Goal: Task Accomplishment & Management: Use online tool/utility

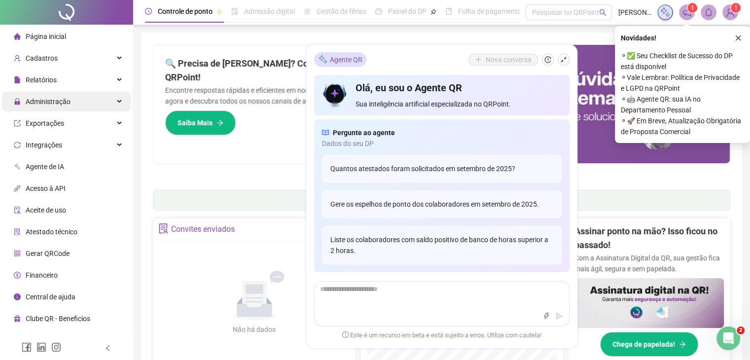
click at [73, 106] on div "Administração" at bounding box center [66, 102] width 129 height 20
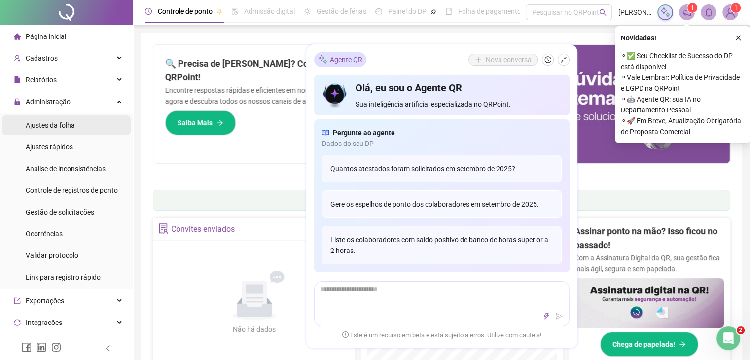
click at [77, 125] on li "Ajustes da folha" at bounding box center [66, 125] width 129 height 20
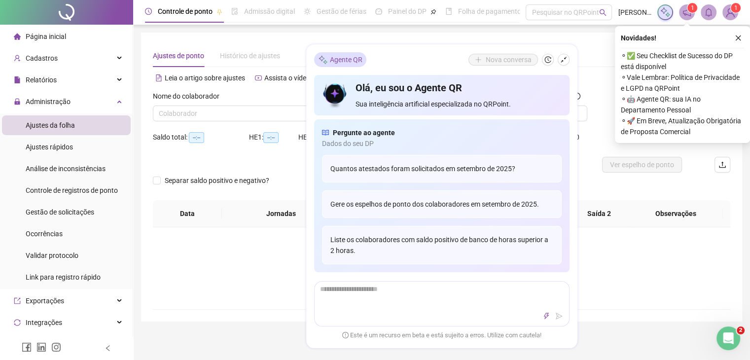
type input "**********"
click at [268, 115] on input "search" at bounding box center [242, 113] width 167 height 15
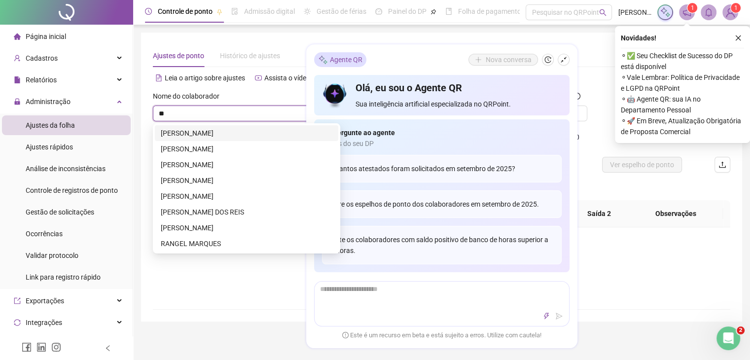
type input "***"
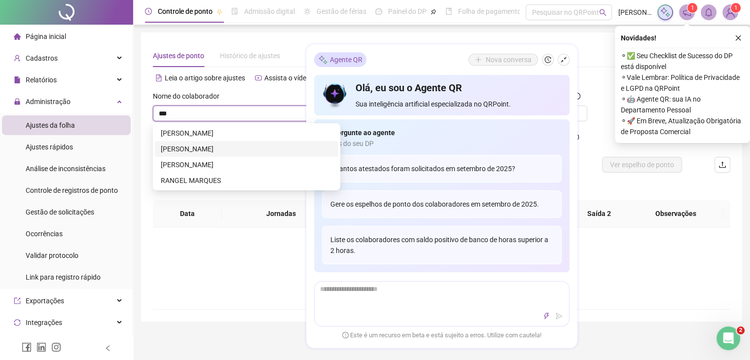
drag, startPoint x: 238, startPoint y: 151, endPoint x: 446, endPoint y: 102, distance: 213.6
click at [238, 151] on div "[PERSON_NAME]" at bounding box center [247, 149] width 172 height 11
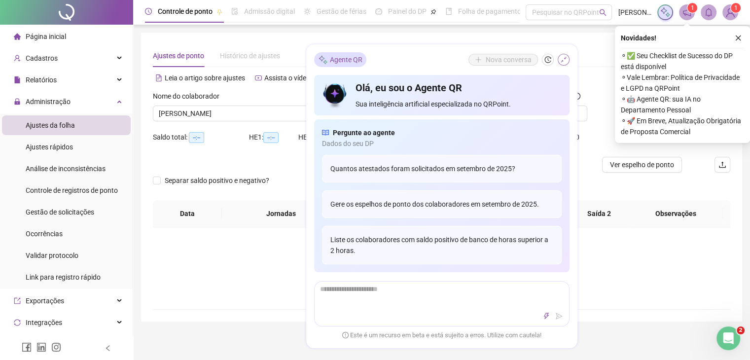
click at [568, 62] on button "button" at bounding box center [564, 60] width 12 height 12
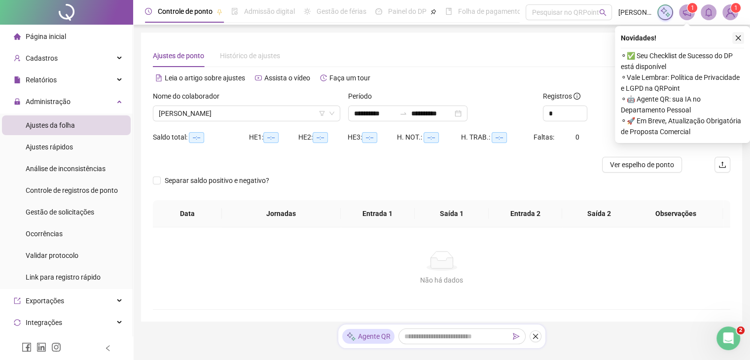
click at [740, 38] on icon "close" at bounding box center [738, 38] width 7 height 7
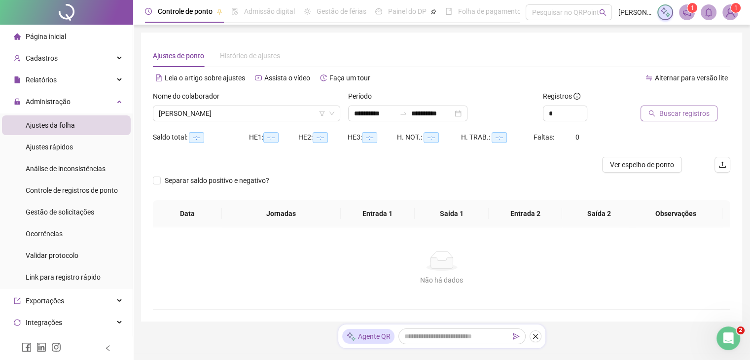
click at [694, 112] on span "Buscar registros" at bounding box center [685, 113] width 50 height 11
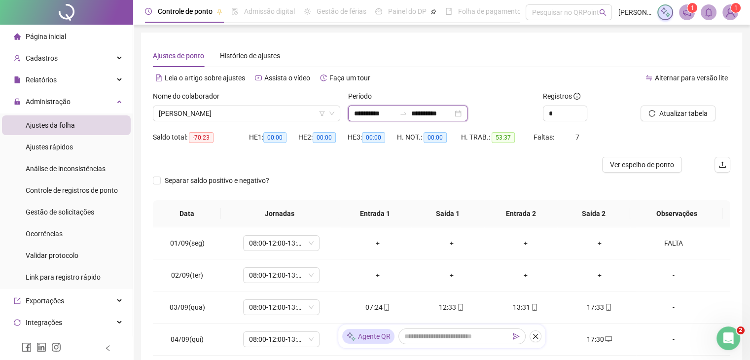
click at [453, 117] on input "**********" at bounding box center [431, 113] width 41 height 11
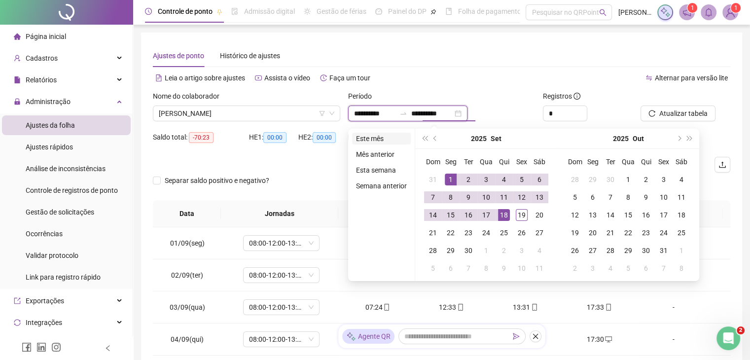
type input "**********"
click at [358, 138] on li "Este mês" at bounding box center [381, 139] width 59 height 12
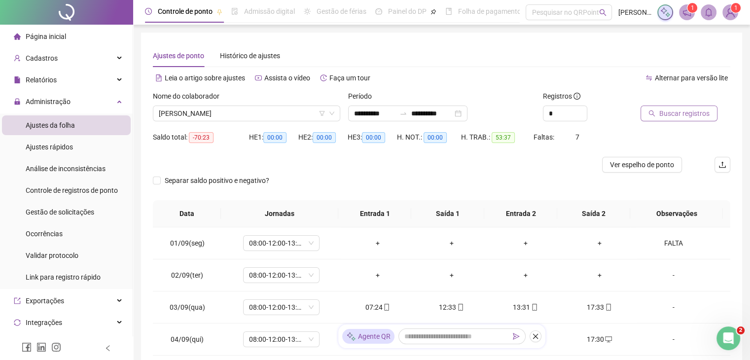
click at [672, 115] on span "Buscar registros" at bounding box center [685, 113] width 50 height 11
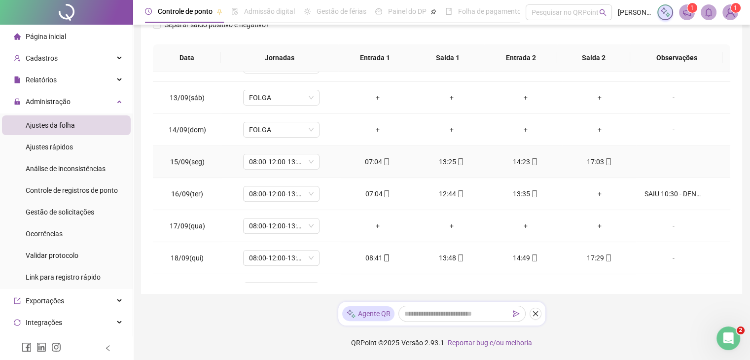
scroll to position [397, 0]
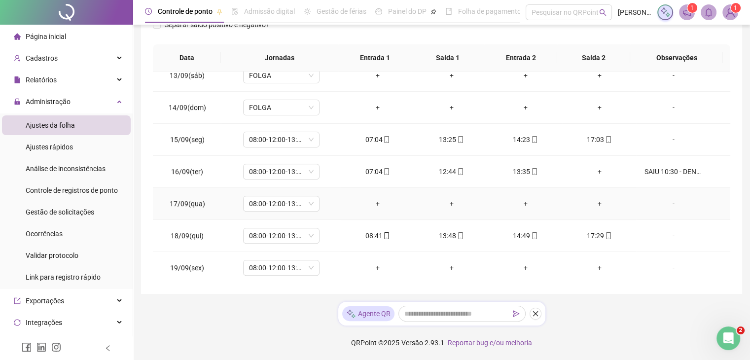
click at [664, 203] on div "-" at bounding box center [673, 203] width 58 height 11
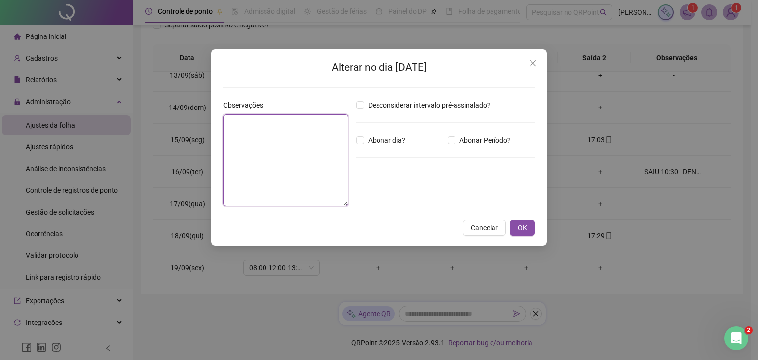
click at [306, 162] on textarea at bounding box center [285, 160] width 125 height 92
type textarea "******"
click at [522, 231] on span "OK" at bounding box center [521, 227] width 9 height 11
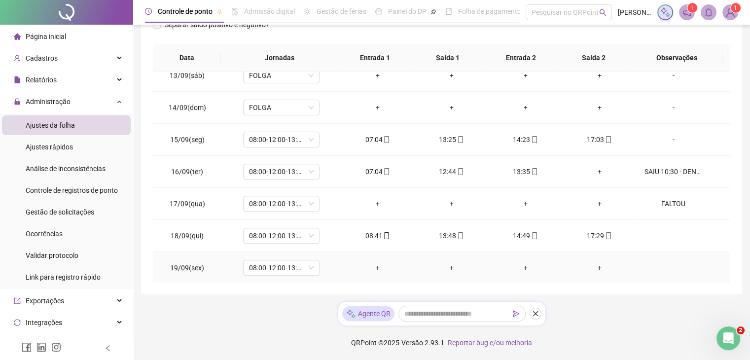
click at [682, 268] on div "-" at bounding box center [673, 267] width 58 height 11
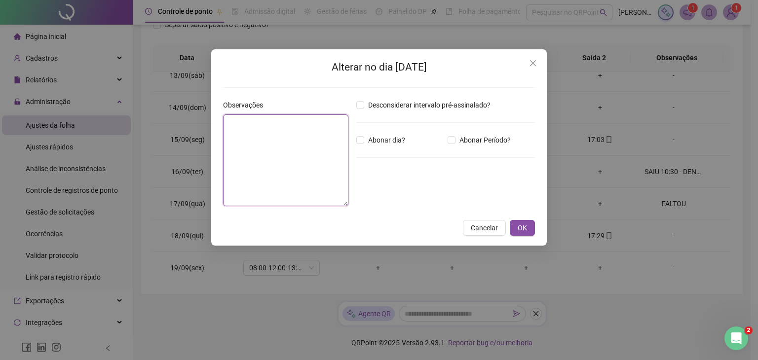
click at [257, 125] on textarea at bounding box center [285, 160] width 125 height 92
type textarea "******"
click at [519, 235] on button "OK" at bounding box center [522, 228] width 25 height 16
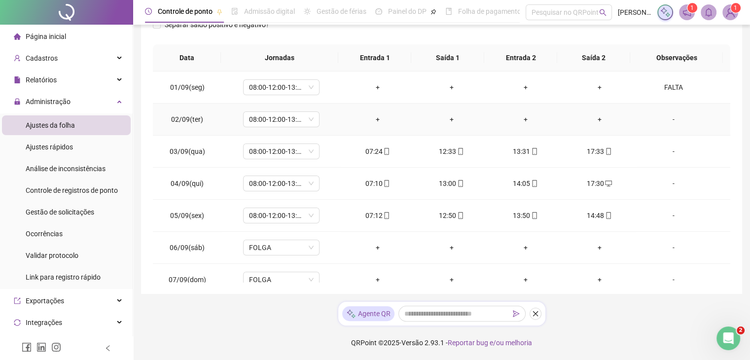
scroll to position [0, 0]
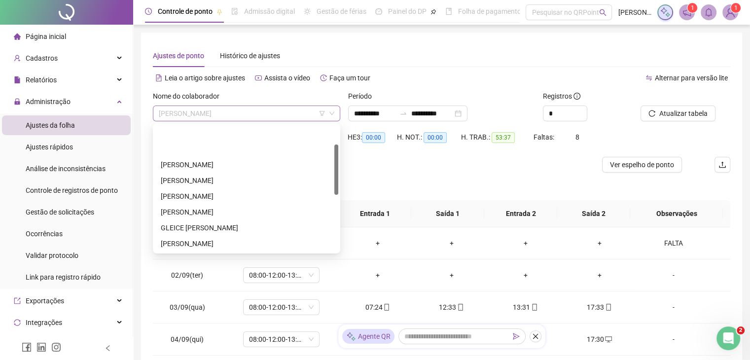
click at [247, 115] on span "[PERSON_NAME]" at bounding box center [247, 113] width 176 height 15
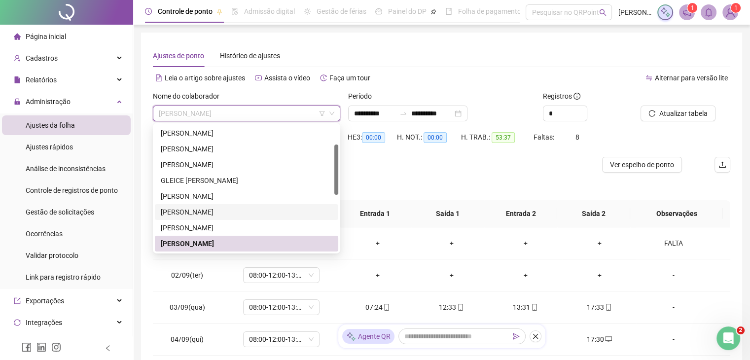
click at [235, 212] on div "[PERSON_NAME]" at bounding box center [247, 212] width 172 height 11
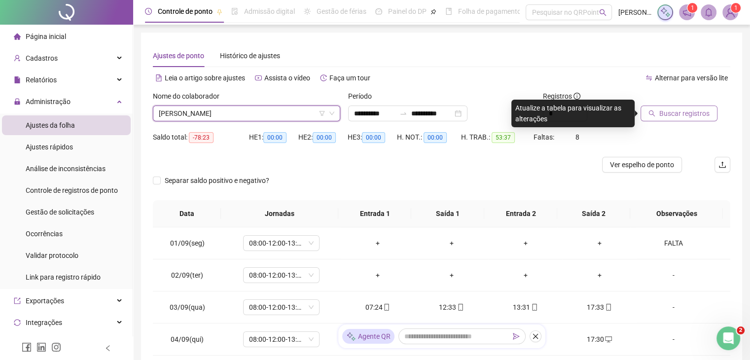
click at [658, 117] on button "Buscar registros" at bounding box center [679, 114] width 77 height 16
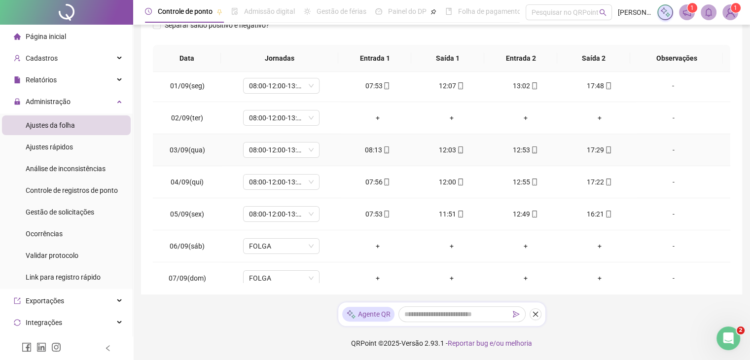
scroll to position [0, 0]
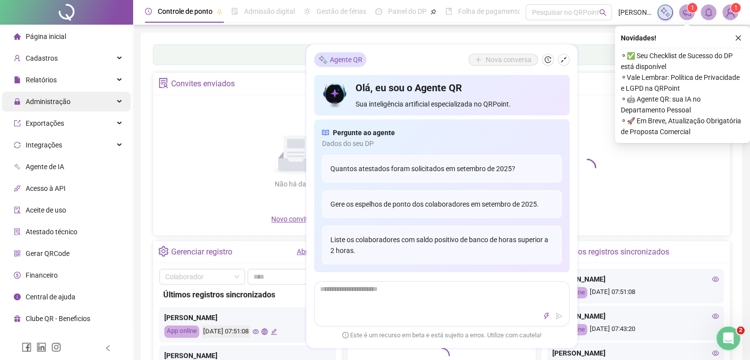
click at [57, 104] on span "Administração" at bounding box center [48, 102] width 45 height 8
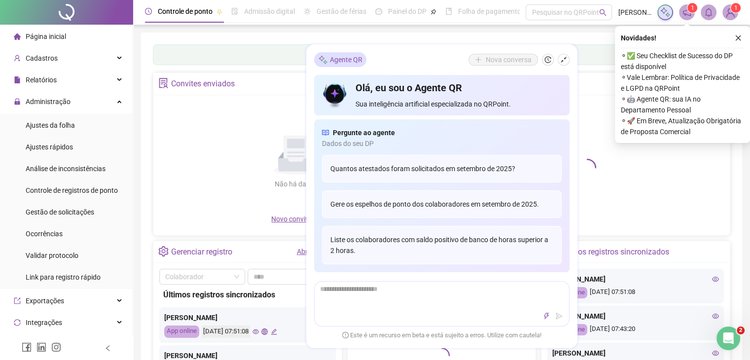
click at [67, 123] on span "Ajustes da folha" at bounding box center [50, 125] width 49 height 8
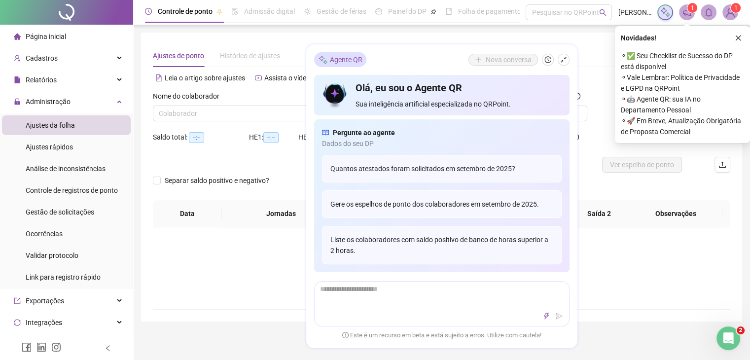
type input "**********"
click at [560, 64] on button "button" at bounding box center [564, 60] width 12 height 12
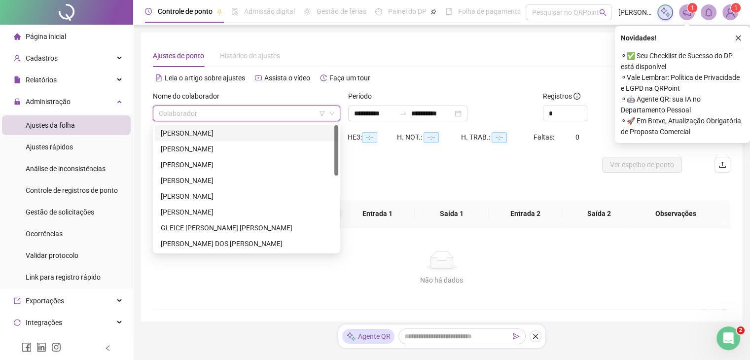
click at [243, 109] on input "search" at bounding box center [242, 113] width 167 height 15
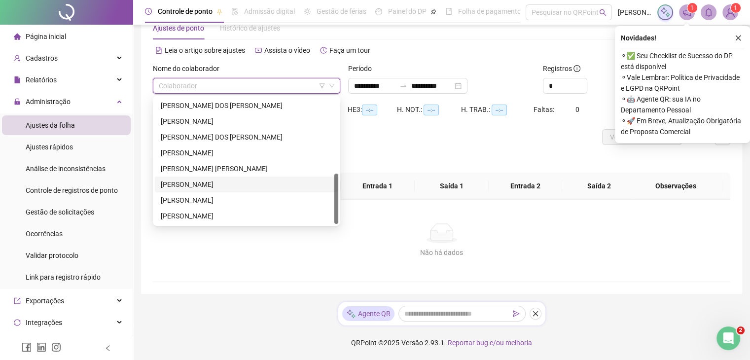
scroll to position [140, 0]
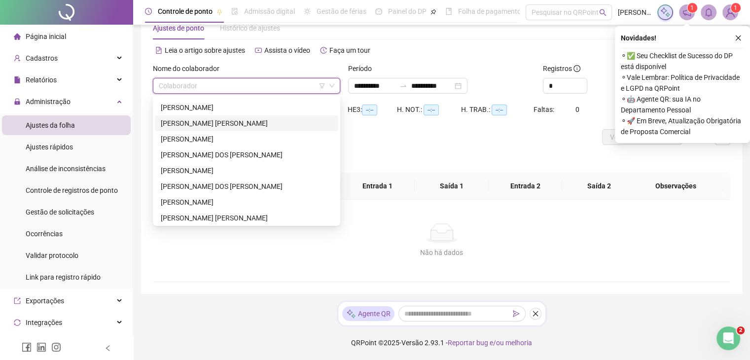
click at [264, 122] on div "[PERSON_NAME]" at bounding box center [247, 123] width 172 height 11
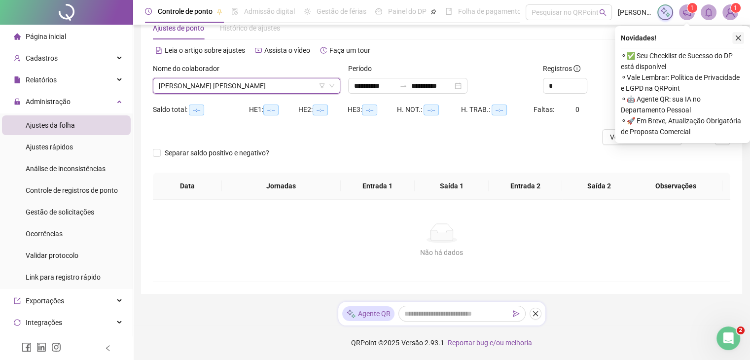
click at [742, 42] on button "button" at bounding box center [739, 38] width 12 height 12
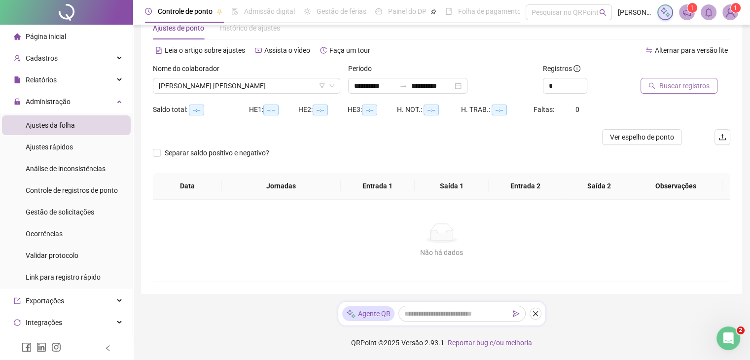
click at [702, 87] on span "Buscar registros" at bounding box center [685, 85] width 50 height 11
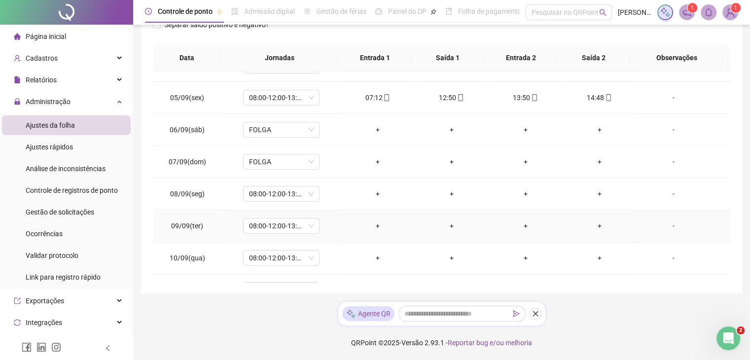
scroll to position [0, 0]
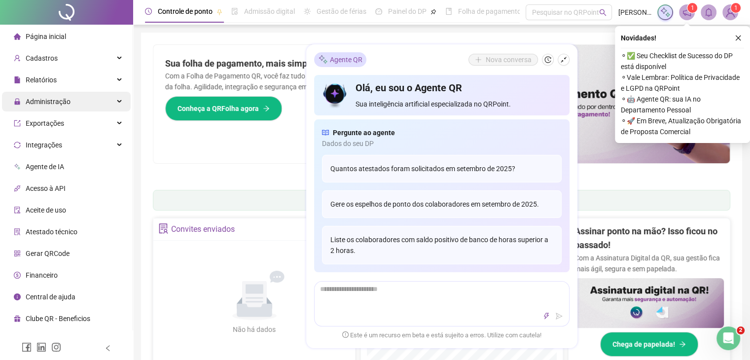
click at [66, 100] on span "Administração" at bounding box center [48, 102] width 45 height 8
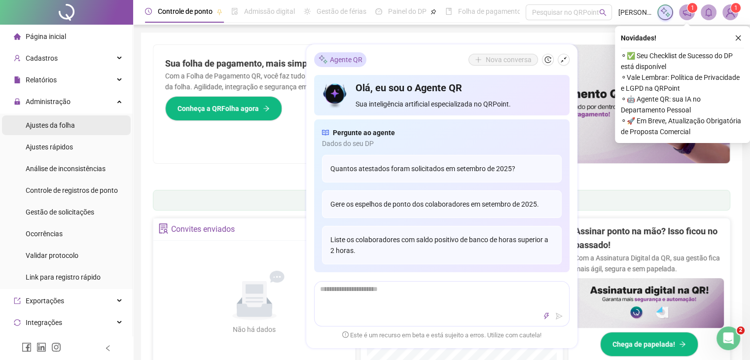
click at [72, 125] on span "Ajustes da folha" at bounding box center [50, 125] width 49 height 8
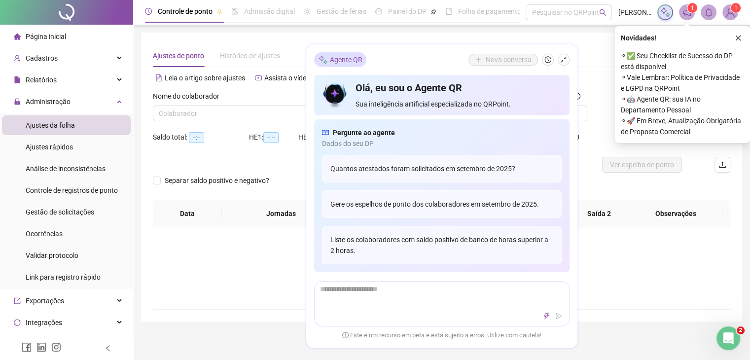
type input "**********"
drag, startPoint x: 564, startPoint y: 59, endPoint x: 554, endPoint y: 65, distance: 11.7
click at [564, 60] on icon "shrink" at bounding box center [563, 59] width 7 height 7
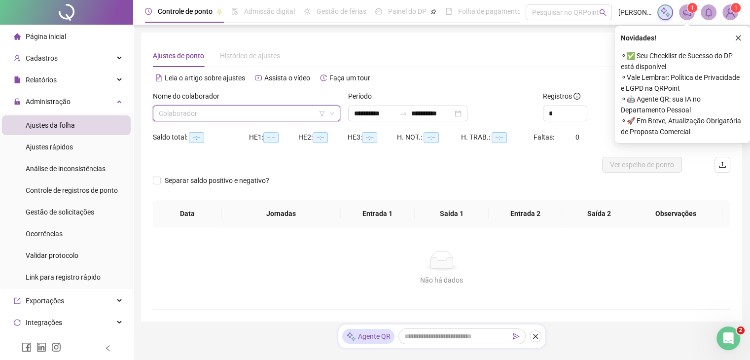
click at [183, 114] on input "search" at bounding box center [242, 113] width 167 height 15
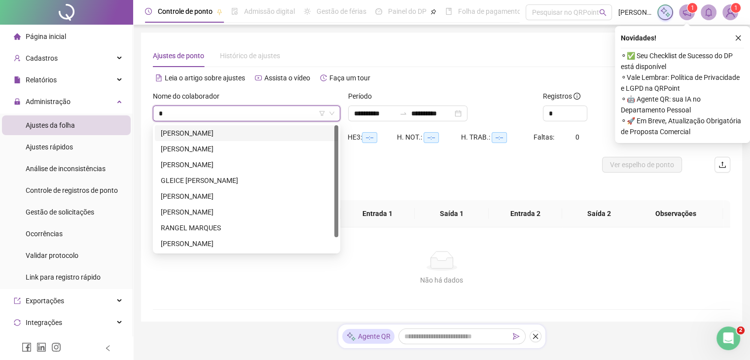
type input "**"
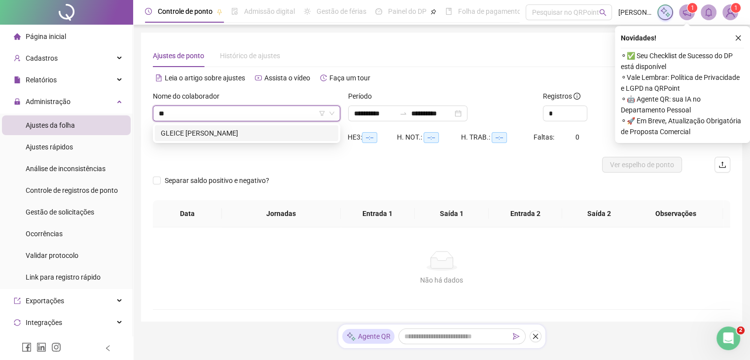
click at [190, 129] on div "GLEICE [PERSON_NAME]" at bounding box center [247, 133] width 172 height 11
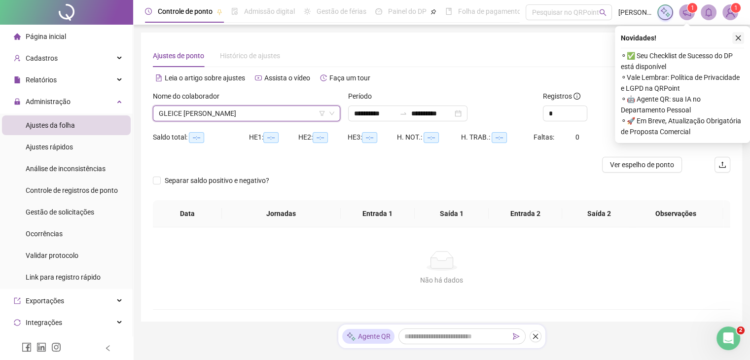
click at [742, 37] on button "button" at bounding box center [739, 38] width 12 height 12
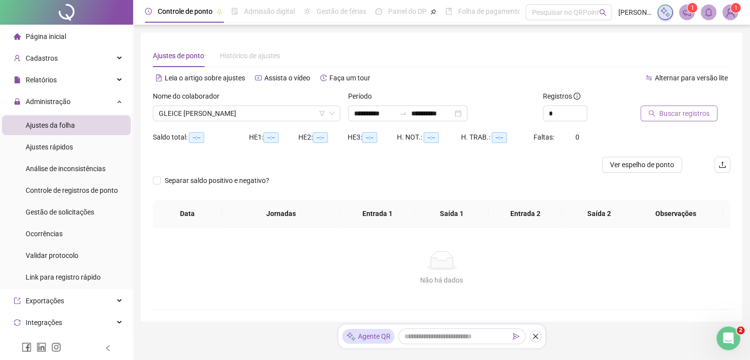
click at [682, 121] on button "Buscar registros" at bounding box center [679, 114] width 77 height 16
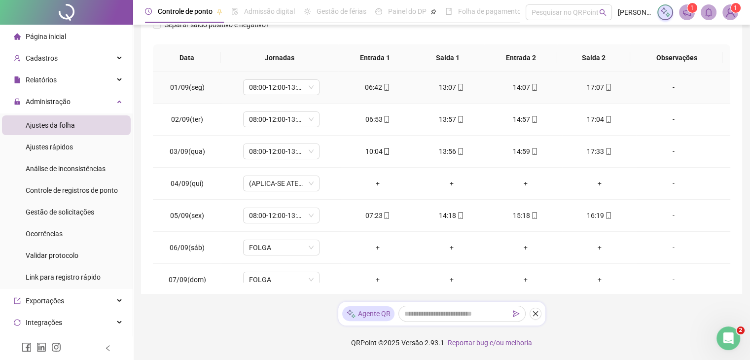
scroll to position [8, 0]
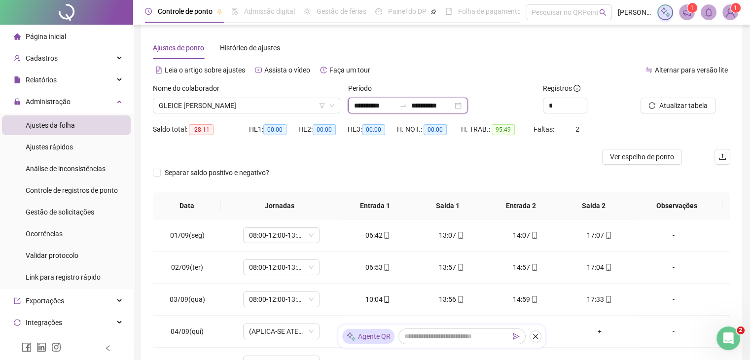
click at [453, 102] on input "**********" at bounding box center [431, 105] width 41 height 11
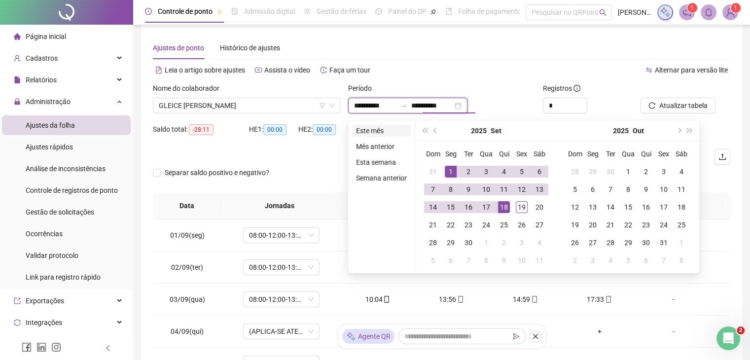
type input "**********"
click at [390, 131] on li "Este mês" at bounding box center [381, 131] width 59 height 12
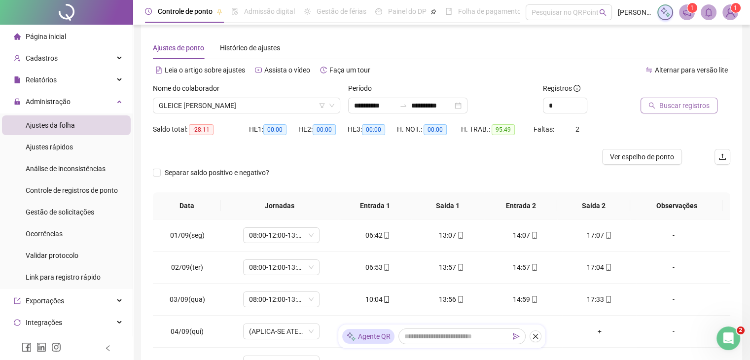
click at [694, 106] on span "Buscar registros" at bounding box center [685, 105] width 50 height 11
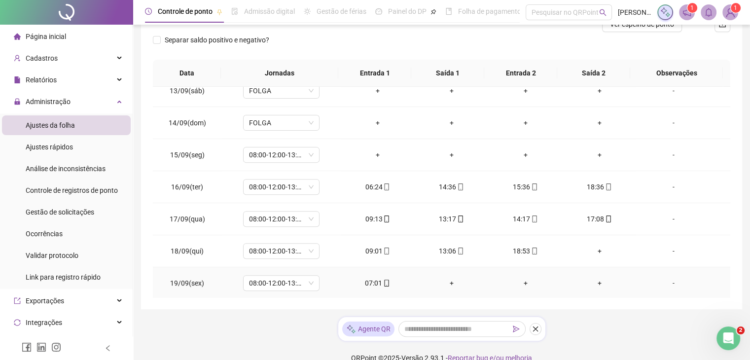
scroll to position [156, 0]
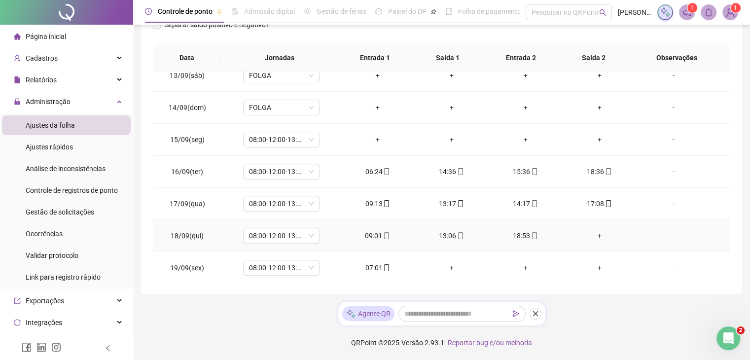
click at [598, 237] on div "+" at bounding box center [600, 235] width 58 height 11
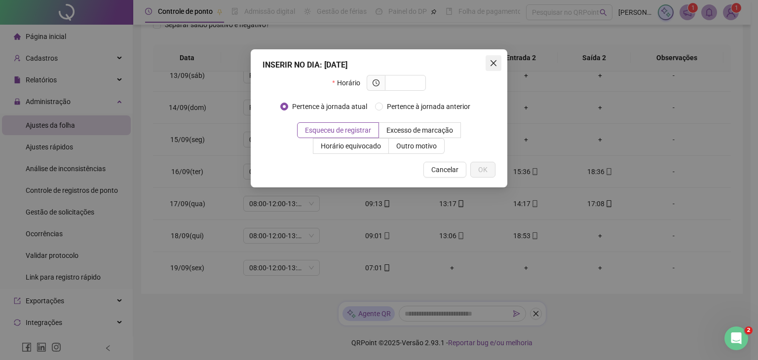
click at [493, 62] on icon "close" at bounding box center [493, 63] width 6 height 6
